Goal: Information Seeking & Learning: Learn about a topic

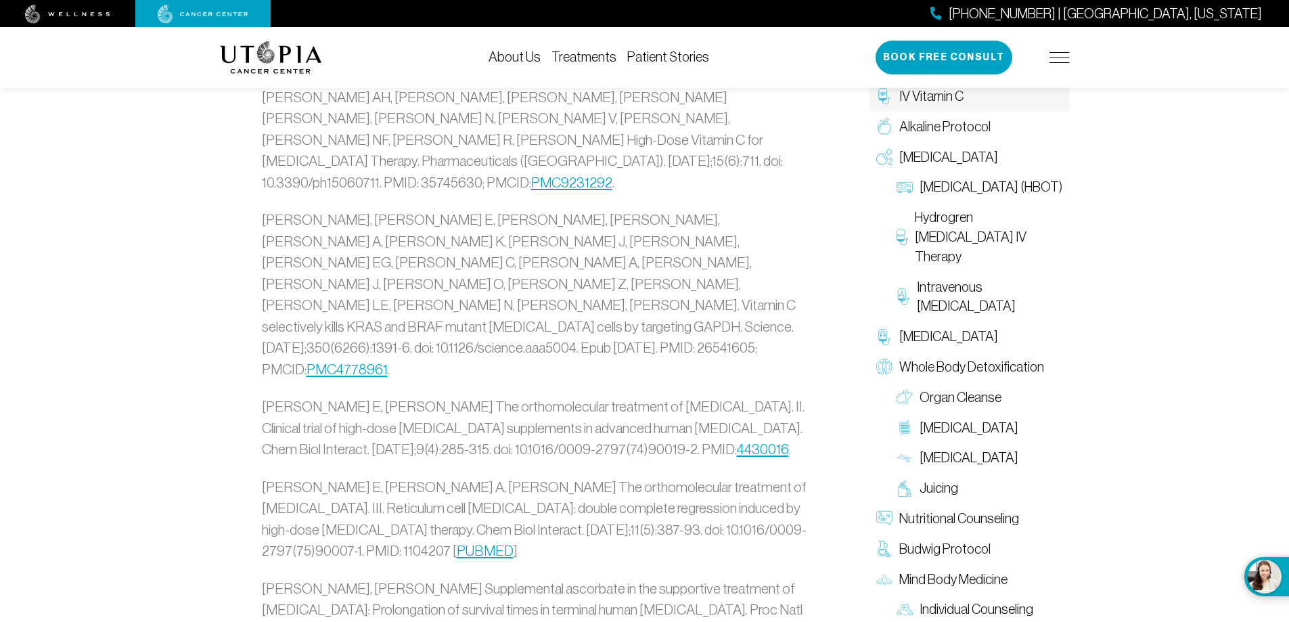
scroll to position [3317, 0]
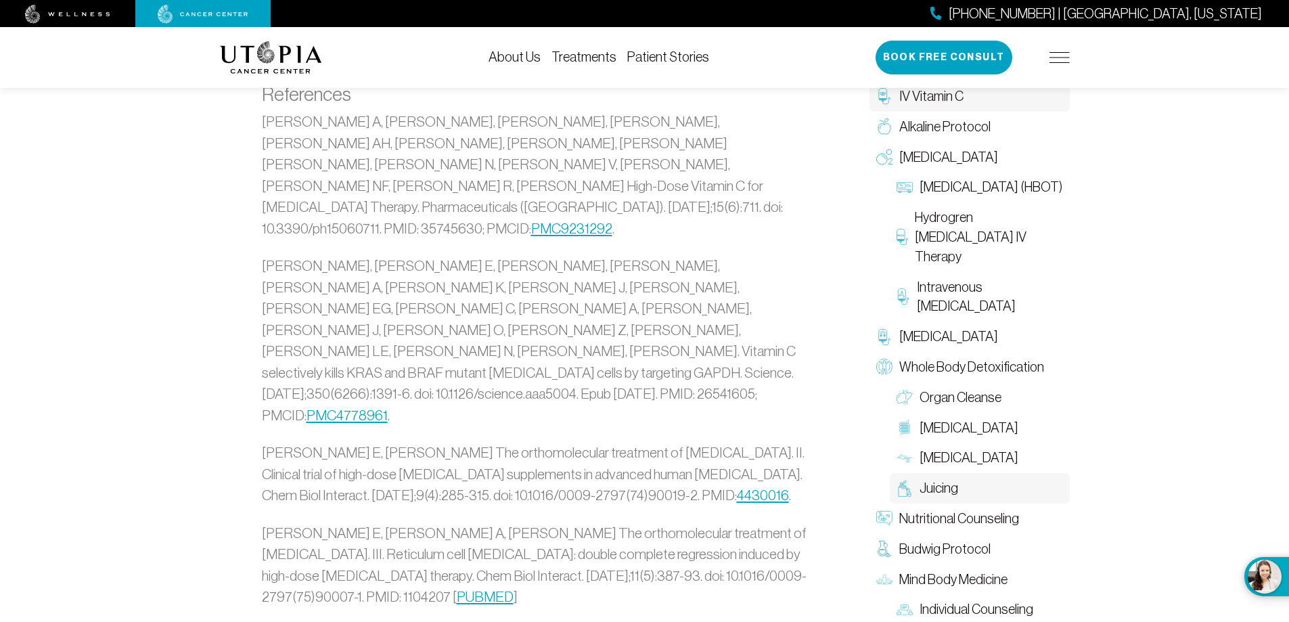
click at [937, 487] on span "Juicing" at bounding box center [939, 489] width 39 height 20
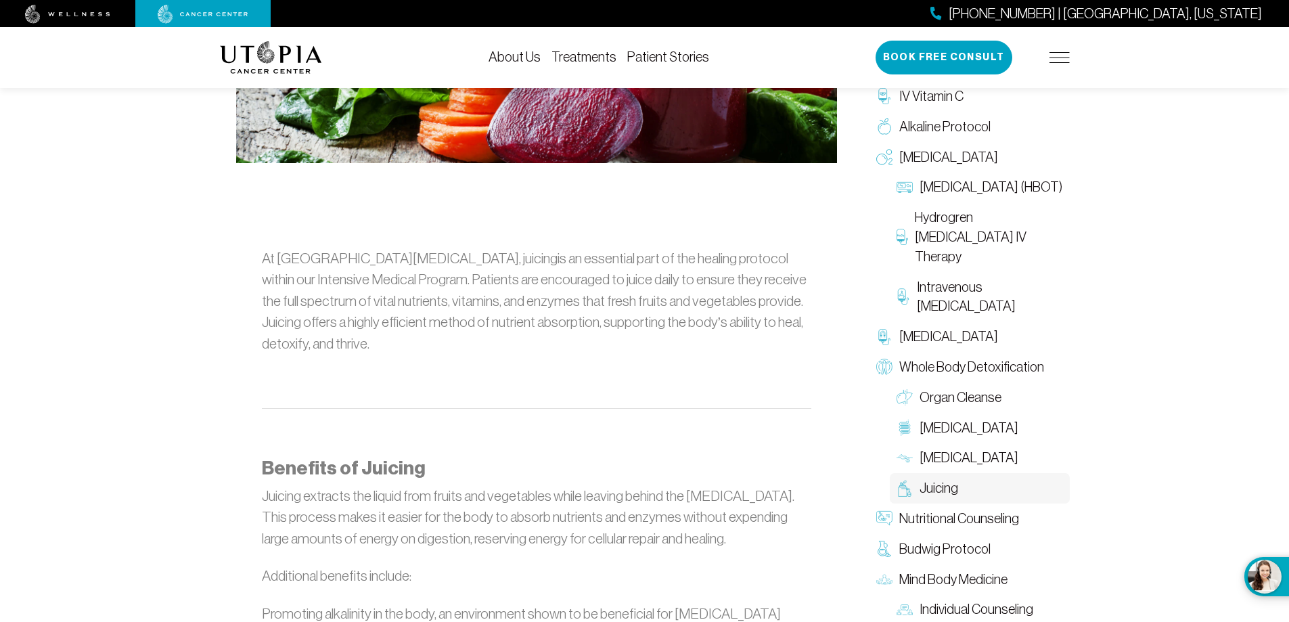
scroll to position [609, 0]
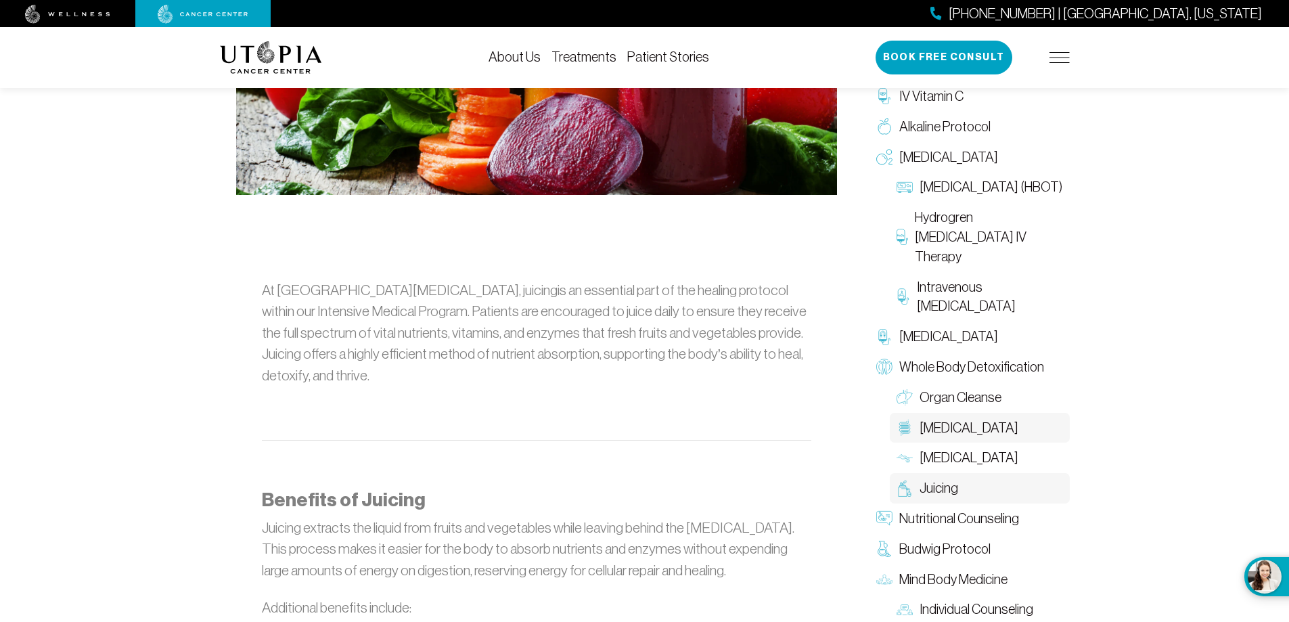
click at [975, 426] on span "[MEDICAL_DATA]" at bounding box center [969, 428] width 99 height 20
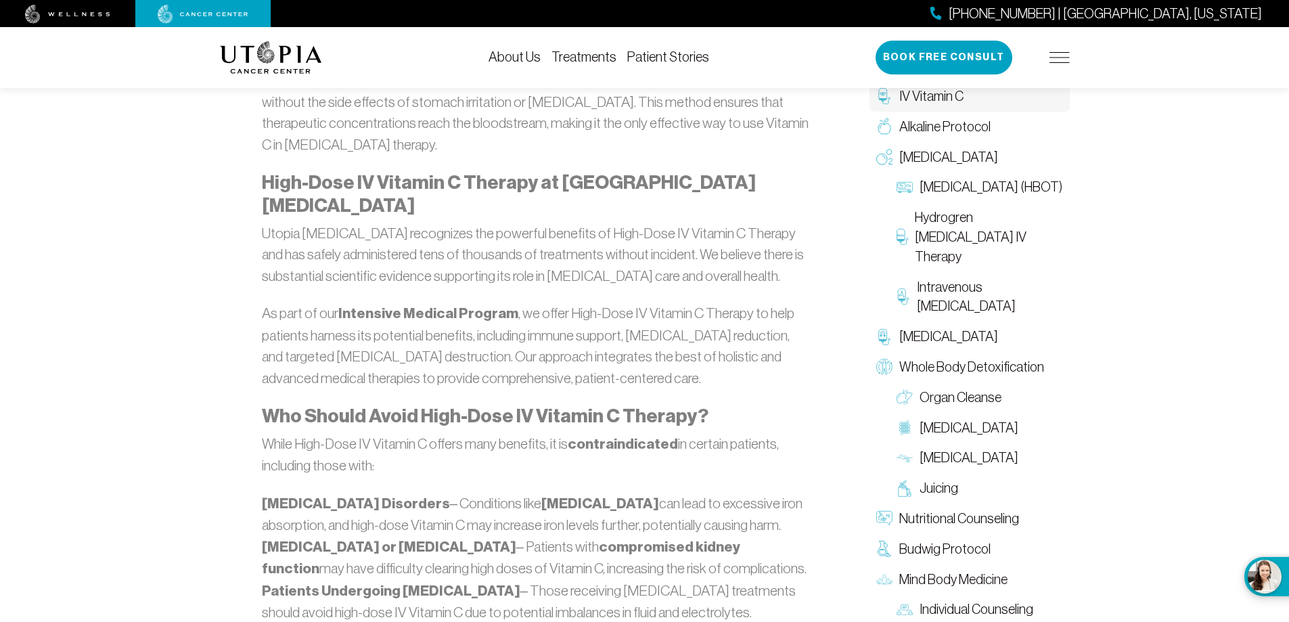
scroll to position [2842, 0]
